Goal: Task Accomplishment & Management: Use online tool/utility

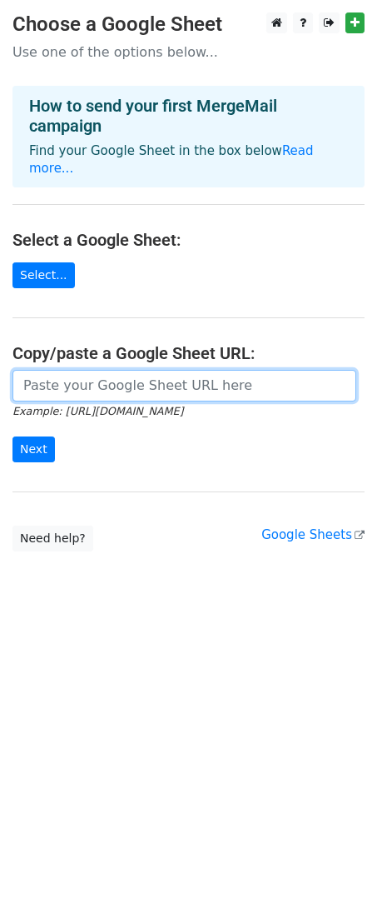
click at [146, 370] on input "url" at bounding box center [184, 386] width 344 height 32
paste input "[URL][DOMAIN_NAME]"
type input "https://docs.google.com/spreadsheets/d/1fGNPlYxOfLM338GsQPXhNQmaTSvN9vfeNaKl5WH…"
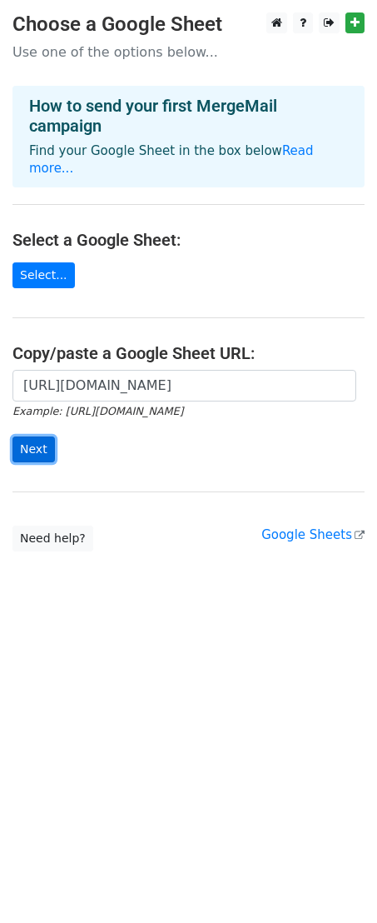
scroll to position [0, 0]
click at [22, 437] on input "Next" at bounding box center [33, 450] width 42 height 26
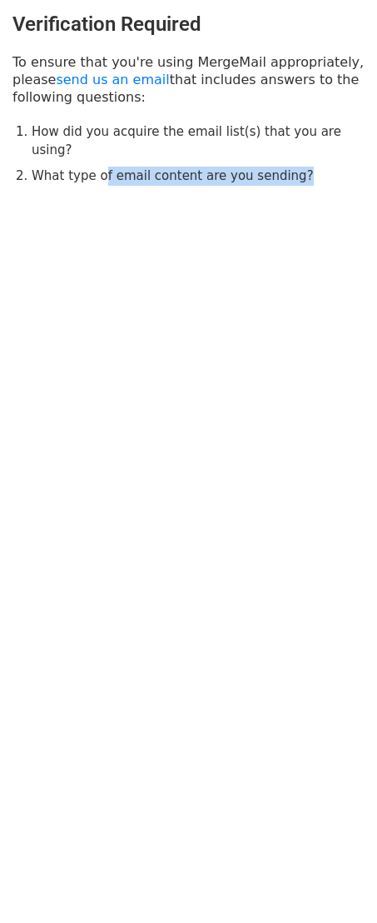
drag, startPoint x: 101, startPoint y: 142, endPoint x: 320, endPoint y: 172, distance: 221.3
click at [320, 172] on div "Verification Required To ensure that you're using MergeMail appropriately, plea…" at bounding box center [188, 99] width 377 height 198
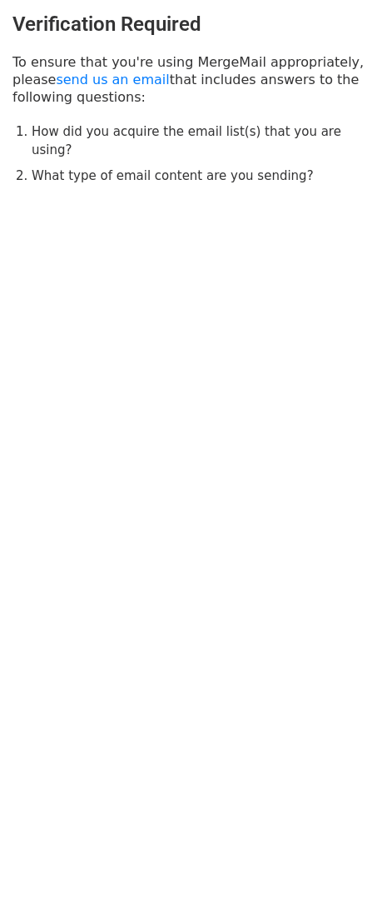
drag, startPoint x: 320, startPoint y: 172, endPoint x: 228, endPoint y: 99, distance: 117.4
click at [228, 99] on div "Verification Required To ensure that you're using MergeMail appropriately, plea…" at bounding box center [188, 99] width 377 height 198
click at [228, 99] on p "To ensure that you're using MergeMail appropriately, please send us an email th…" at bounding box center [188, 79] width 352 height 52
drag, startPoint x: 228, startPoint y: 99, endPoint x: 267, endPoint y: 157, distance: 69.6
click at [267, 157] on div "Verification Required To ensure that you're using MergeMail appropriately, plea…" at bounding box center [188, 99] width 377 height 198
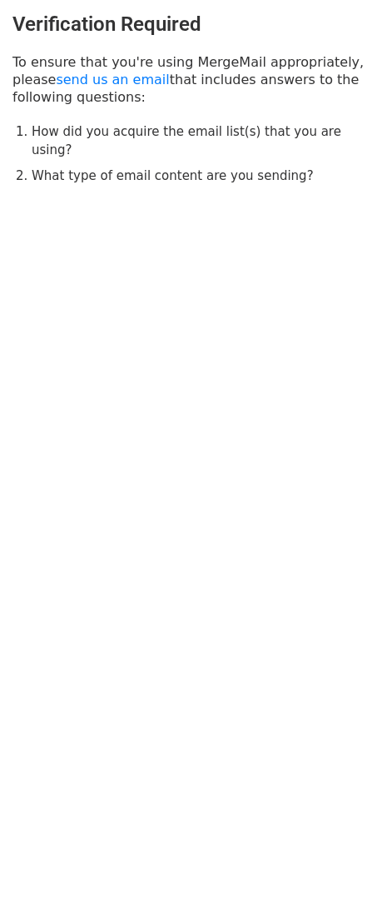
click at [267, 167] on li "What type of email content are you sending?" at bounding box center [198, 176] width 333 height 19
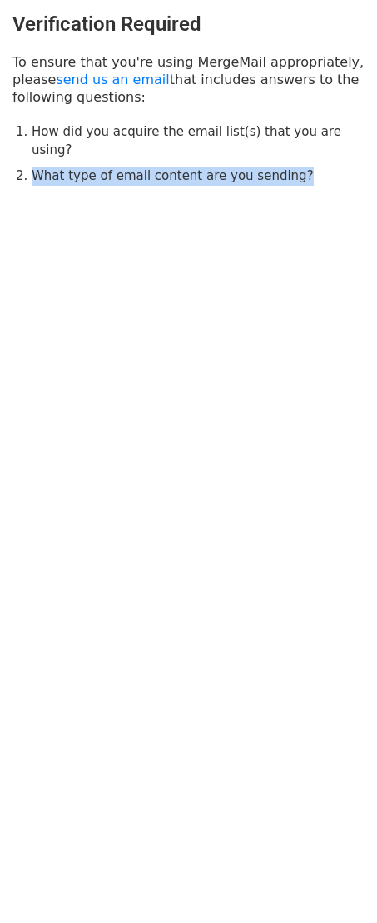
click at [267, 167] on li "What type of email content are you sending?" at bounding box center [198, 176] width 333 height 19
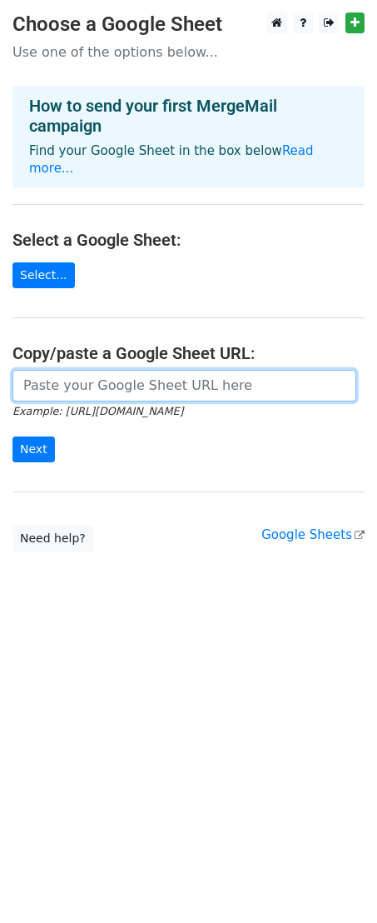
click at [111, 370] on input "url" at bounding box center [184, 386] width 344 height 32
paste input "https://docs.google.com/spreadsheets/d/16t65WnzKn6XDAFCmoqfHTRmqlvP9CFzKX2PBEZl…"
type input "https://docs.google.com/spreadsheets/d/16t65WnzKn6XDAFCmoqfHTRmqlvP9CFzKX2PBEZl…"
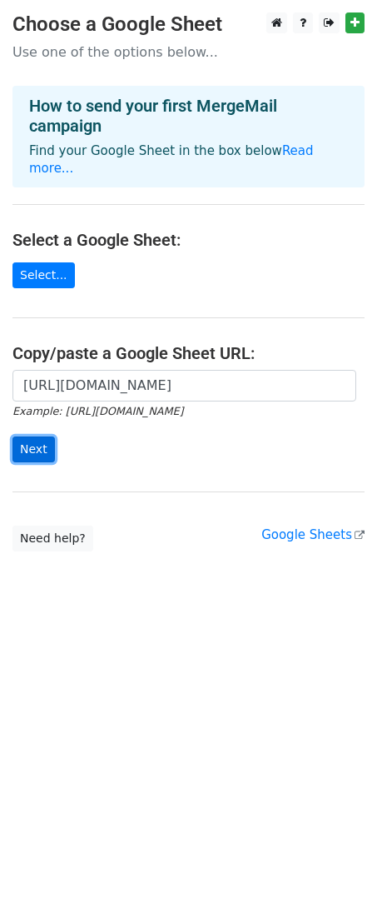
scroll to position [0, 0]
click at [29, 437] on input "Next" at bounding box center [33, 450] width 42 height 26
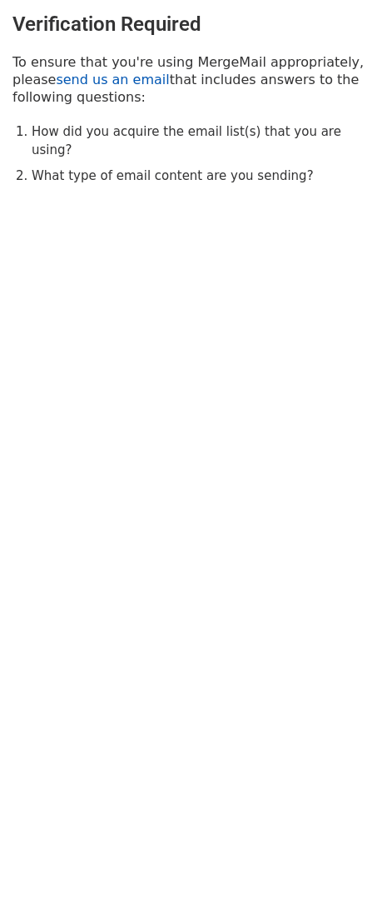
click at [70, 82] on link "send us an email" at bounding box center [112, 80] width 113 height 16
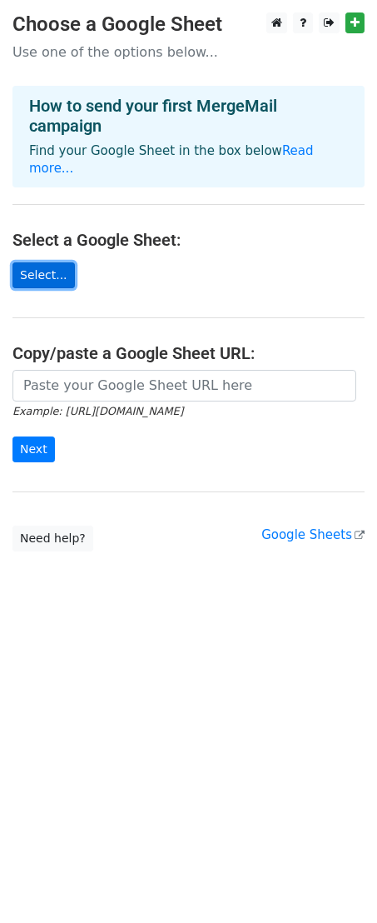
click at [36, 262] on link "Select..." at bounding box center [43, 275] width 62 height 26
